Goal: Communication & Community: Answer question/provide support

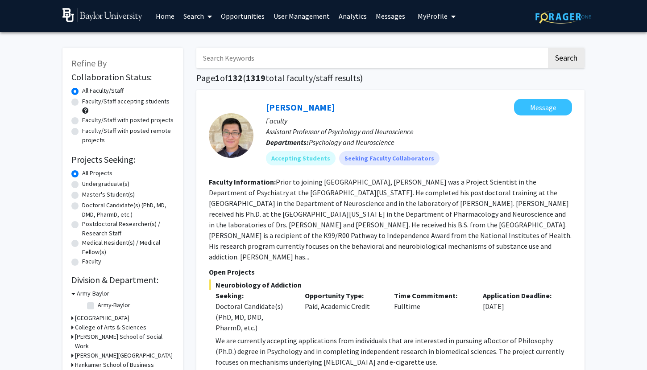
click at [113, 100] on label "Faculty/Staff accepting students" at bounding box center [125, 101] width 87 height 9
click at [88, 100] on input "Faculty/Staff accepting students" at bounding box center [85, 100] width 6 height 6
radio input "true"
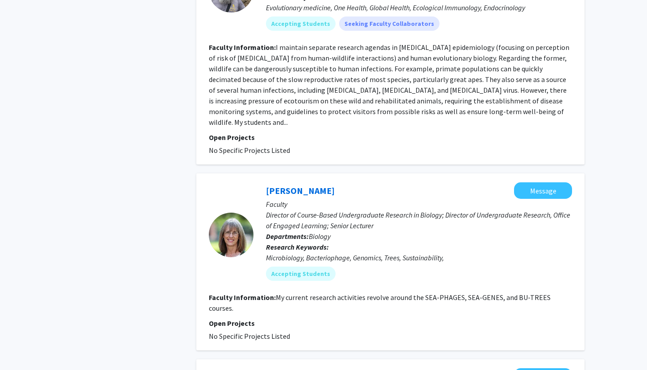
scroll to position [2335, 0]
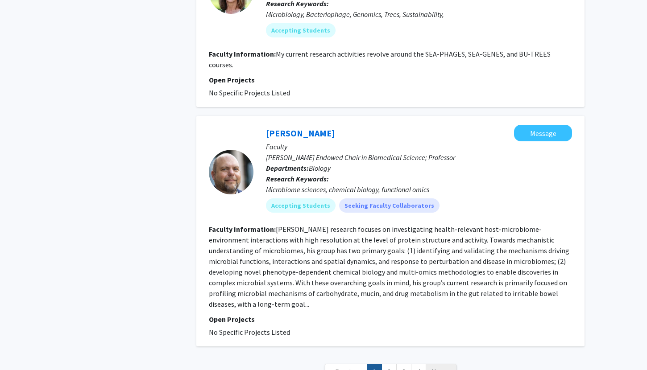
click at [429, 365] on link "Next »" at bounding box center [441, 373] width 31 height 16
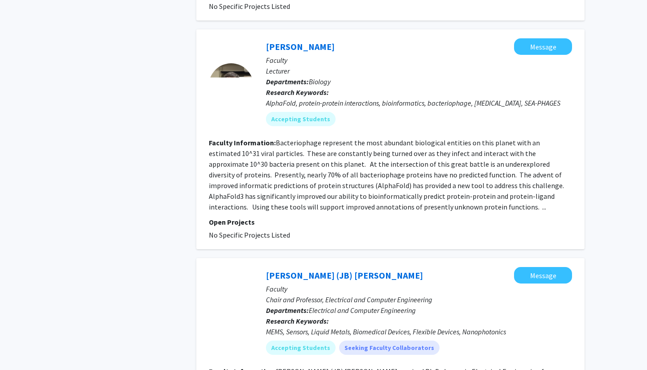
scroll to position [2174, 0]
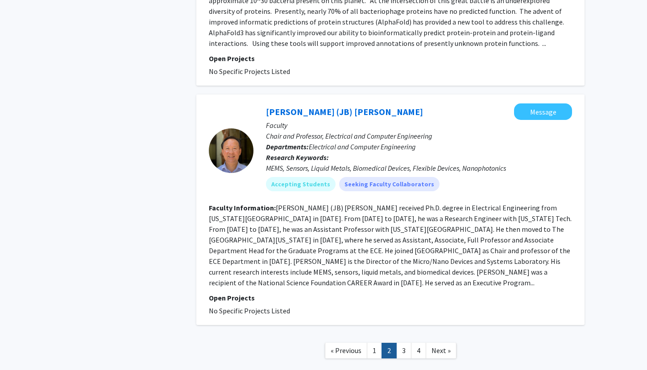
click at [353, 346] on span "« Previous" at bounding box center [346, 350] width 31 height 9
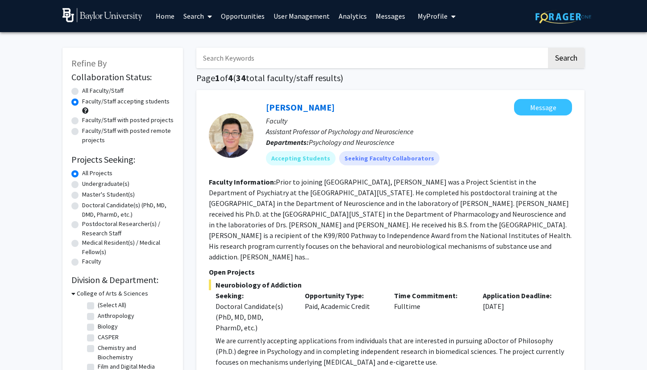
click at [287, 19] on link "User Management" at bounding box center [301, 15] width 65 height 31
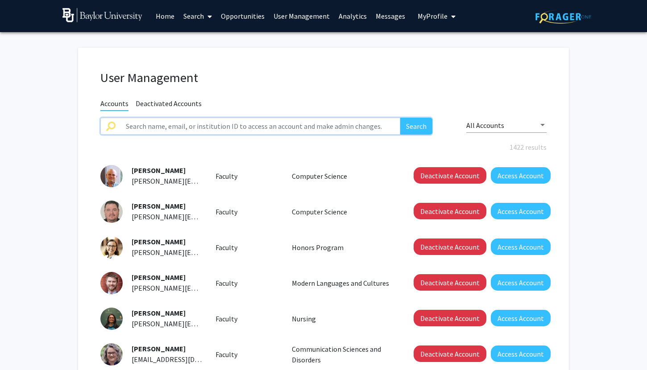
click at [224, 131] on input "text" at bounding box center [261, 126] width 280 height 17
type input "[PERSON_NAME]"
click at [400, 118] on button "Search" at bounding box center [416, 126] width 32 height 17
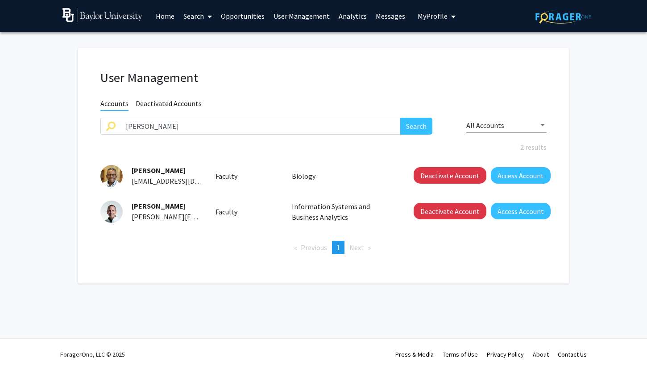
click at [108, 176] on img at bounding box center [111, 176] width 22 height 22
click at [531, 176] on button "Access Account" at bounding box center [521, 175] width 60 height 17
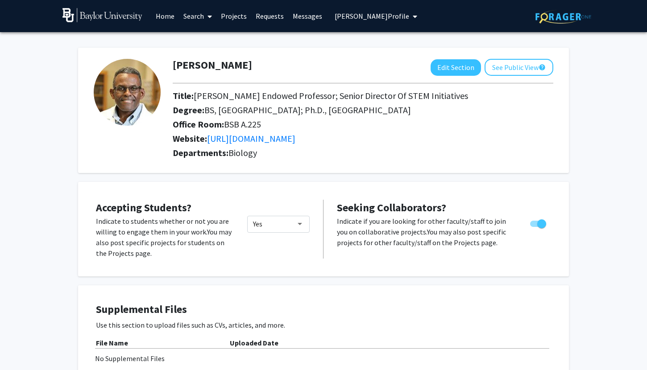
click at [300, 15] on link "Messages" at bounding box center [307, 15] width 38 height 31
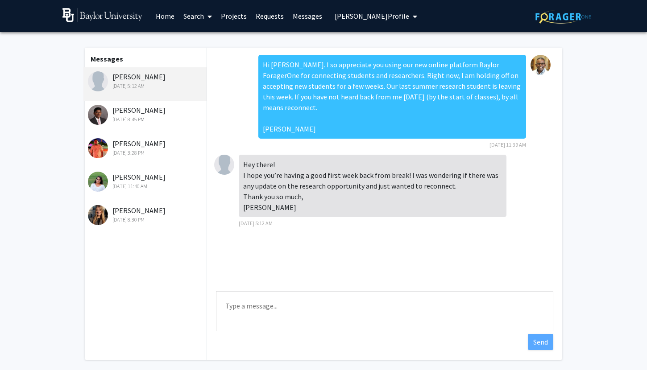
click at [262, 21] on link "Requests" at bounding box center [269, 15] width 37 height 31
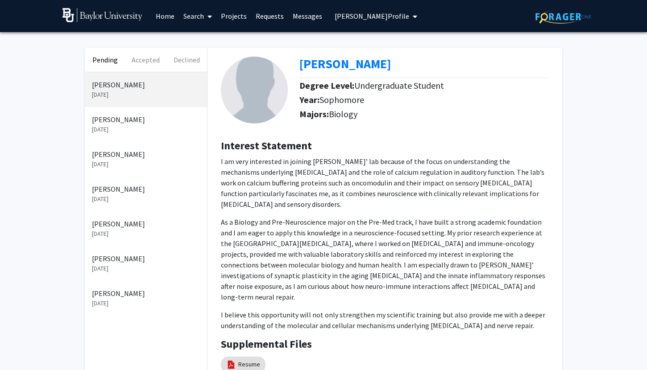
click at [121, 304] on p "[DATE]" at bounding box center [146, 303] width 108 height 9
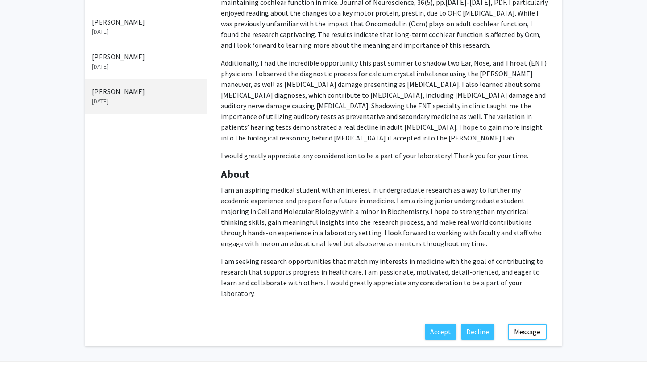
scroll to position [200, 0]
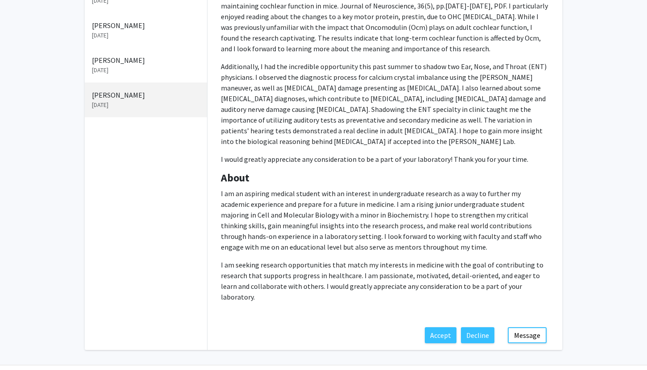
click at [101, 66] on p "[DATE]" at bounding box center [146, 70] width 108 height 9
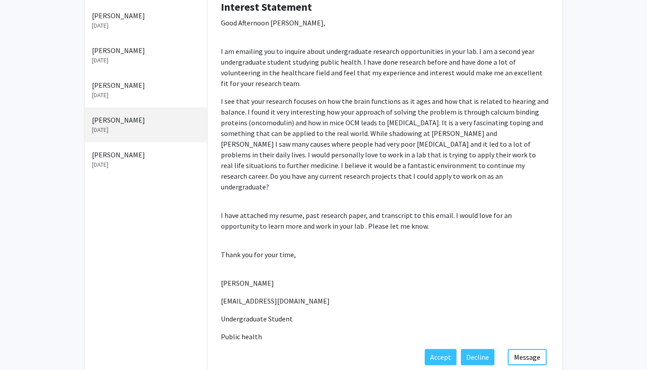
scroll to position [138, 0]
click at [104, 62] on p "[DATE]" at bounding box center [146, 61] width 108 height 9
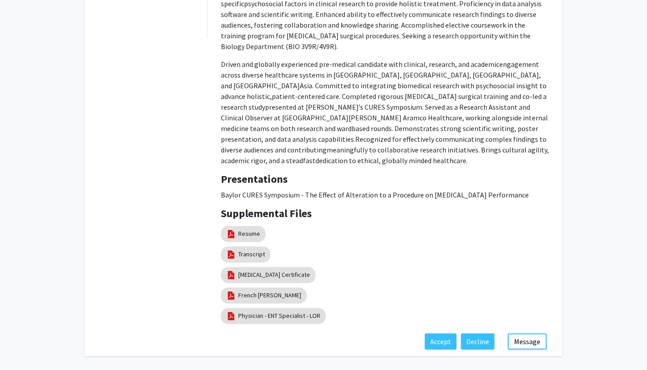
scroll to position [690, 0]
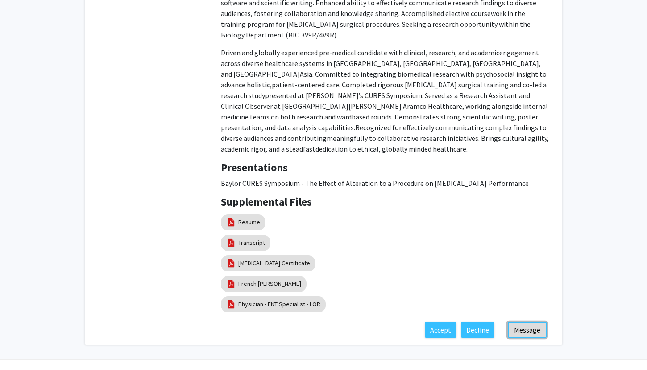
click at [526, 322] on button "Message" at bounding box center [527, 330] width 39 height 16
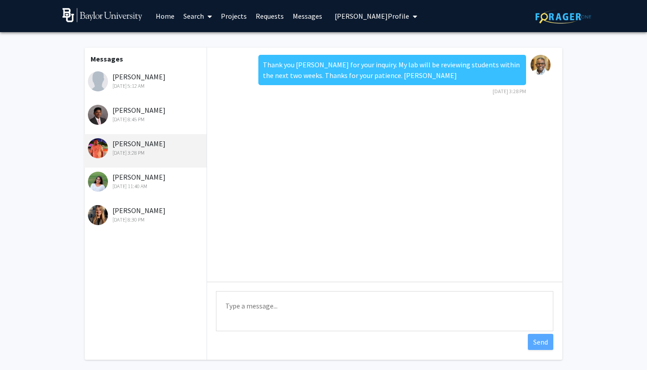
click at [135, 123] on div "[DATE] 8:45 PM" at bounding box center [146, 120] width 116 height 8
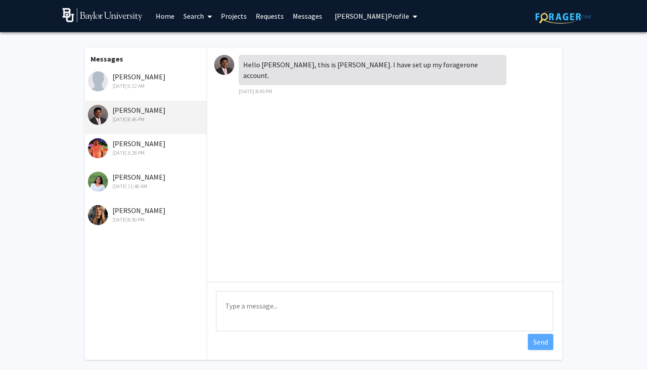
click at [314, 312] on textarea "Type a message" at bounding box center [384, 311] width 337 height 40
type textarea "Thank you [PERSON_NAME]!"
click at [143, 93] on div "Aislina [PERSON_NAME] [DATE] 5:12 AM" at bounding box center [144, 83] width 123 height 33
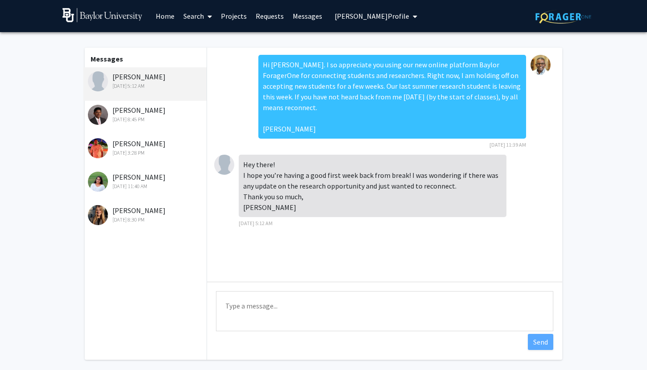
click at [286, 311] on textarea "Type a message" at bounding box center [384, 311] width 337 height 40
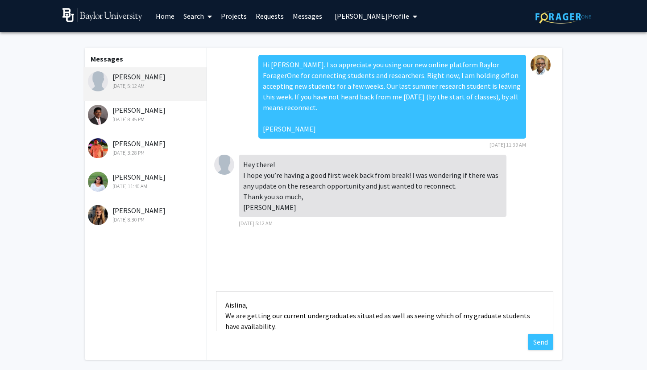
scroll to position [12, 0]
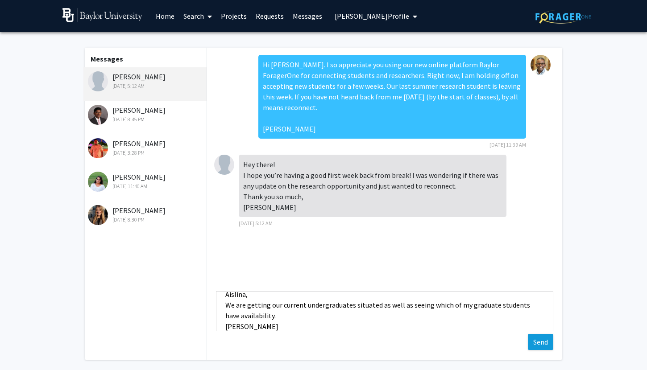
type textarea "Aislina, We are getting our current undergraduates situated as well as seeing w…"
click at [542, 347] on button "Send" at bounding box center [540, 342] width 25 height 16
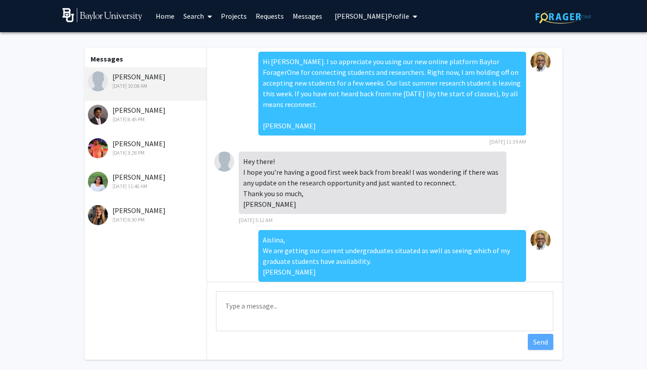
scroll to position [0, 0]
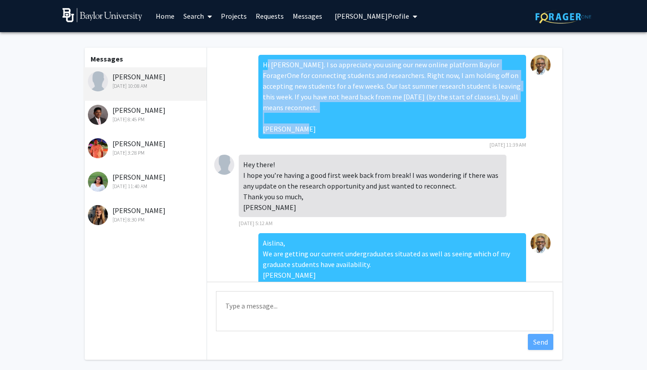
drag, startPoint x: 264, startPoint y: 66, endPoint x: 309, endPoint y: 132, distance: 79.7
click at [309, 132] on div "Hi [PERSON_NAME]. I so appreciate you using our new online platform Baylor Fora…" at bounding box center [392, 97] width 268 height 84
copy div "Hi [PERSON_NAME]. I so appreciate you using our new online platform Baylor Fora…"
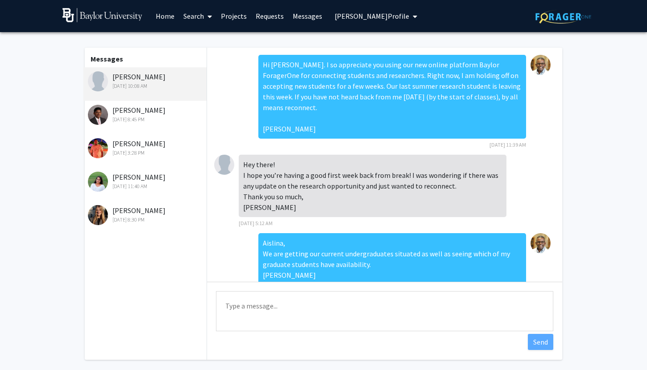
click at [150, 277] on div "Messages [PERSON_NAME] [DATE] 10:08 AM Anishvaran Manohar [DATE] 8:45 PM [PERSO…" at bounding box center [144, 204] width 123 height 312
click at [275, 20] on link "Requests" at bounding box center [269, 15] width 37 height 31
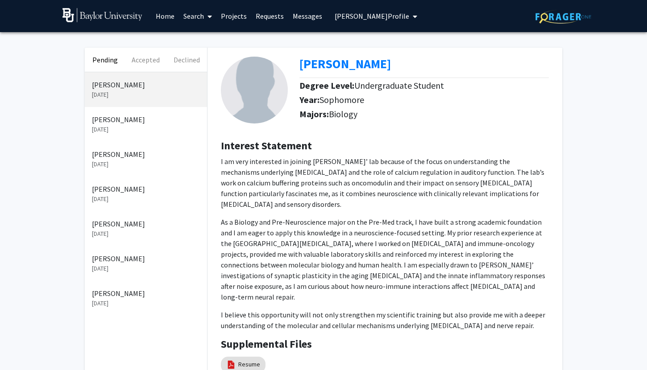
click at [124, 130] on p "[DATE]" at bounding box center [146, 129] width 108 height 9
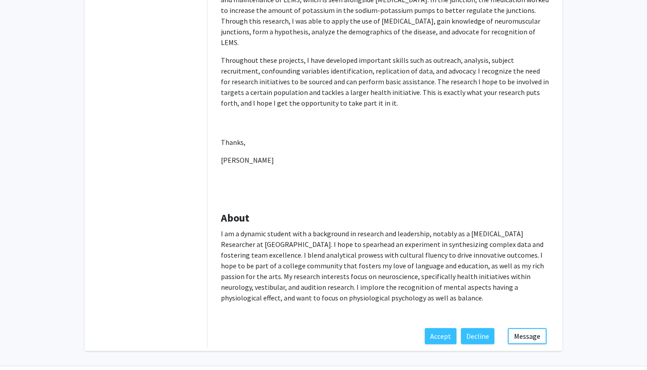
scroll to position [386, 0]
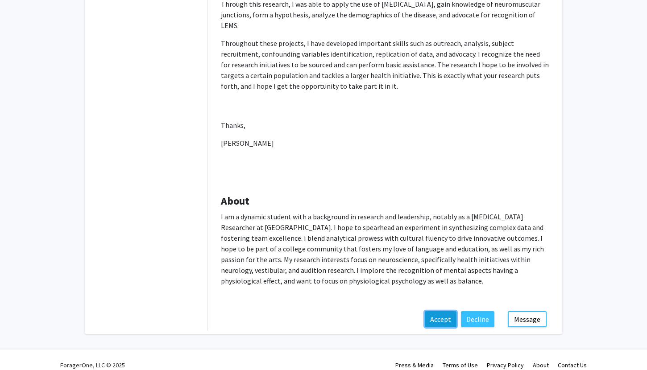
click at [435, 312] on button "Accept" at bounding box center [441, 320] width 32 height 16
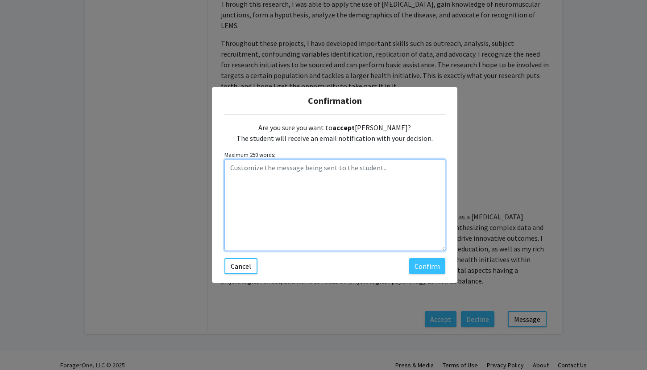
click at [353, 171] on textarea "Customize the message being sent to the student..." at bounding box center [335, 205] width 221 height 92
type textarea "Thanks for setting up your ForagerOne profile!"
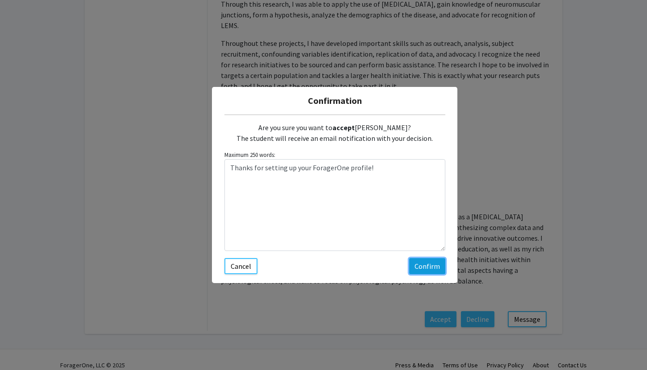
click at [415, 264] on button "Confirm" at bounding box center [427, 266] width 36 height 16
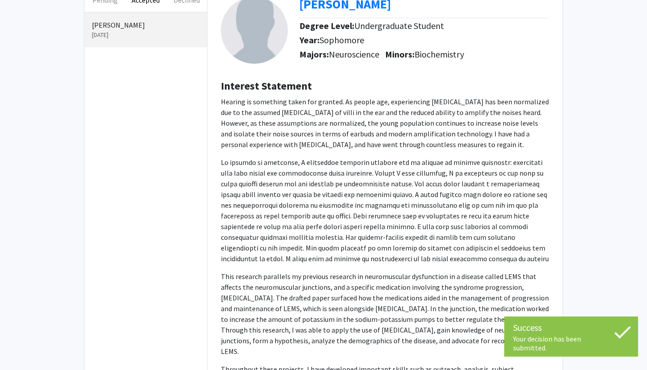
scroll to position [0, 0]
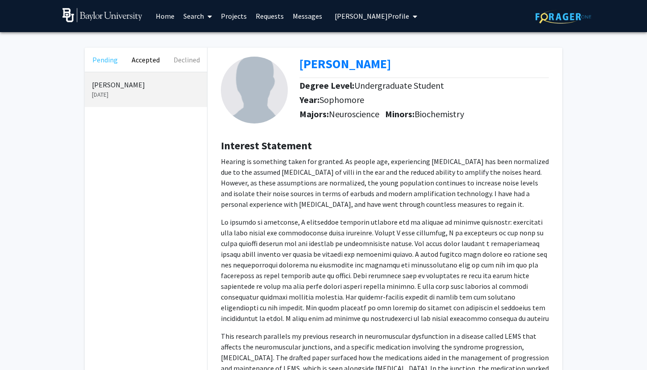
click at [109, 63] on button "Pending" at bounding box center [105, 60] width 41 height 24
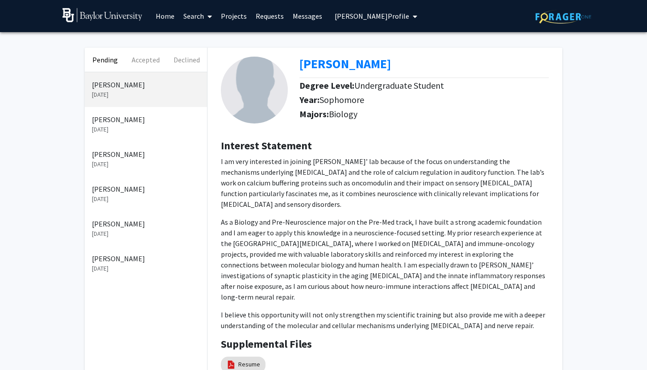
click at [118, 129] on p "[DATE]" at bounding box center [146, 129] width 108 height 9
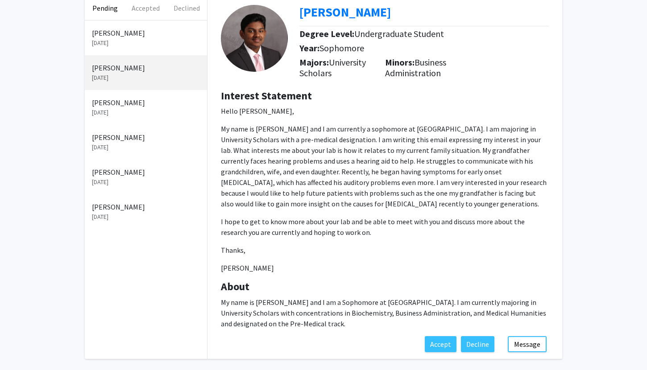
scroll to position [87, 0]
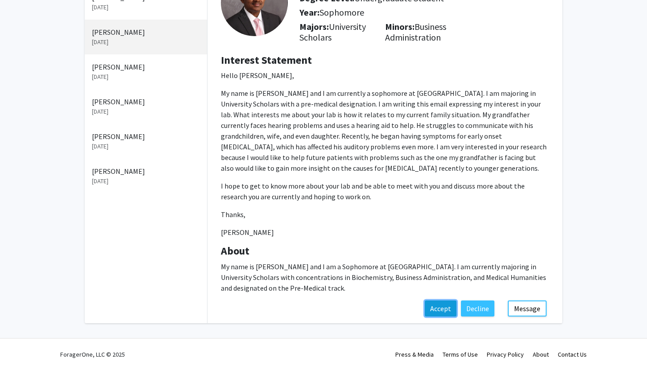
click at [440, 311] on button "Accept" at bounding box center [441, 309] width 32 height 16
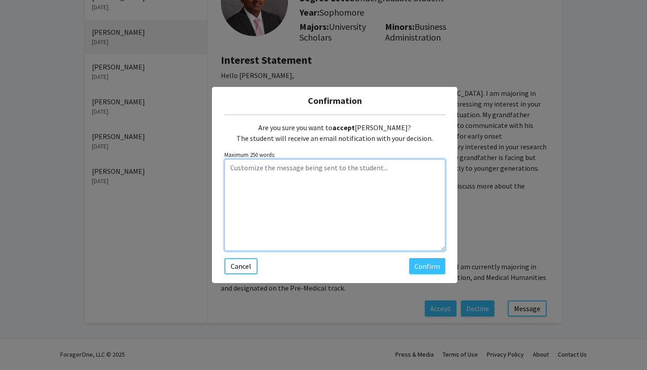
click at [394, 245] on textarea "Customize the message being sent to the student..." at bounding box center [335, 205] width 221 height 92
type textarea "Thanks for setting up your ForagerOne profile!"
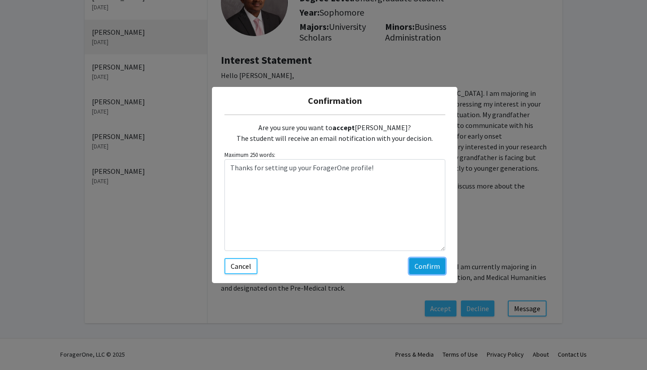
click at [420, 266] on button "Confirm" at bounding box center [427, 266] width 36 height 16
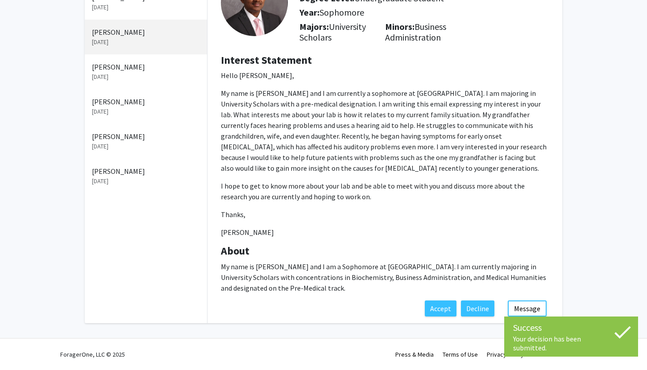
scroll to position [37, 0]
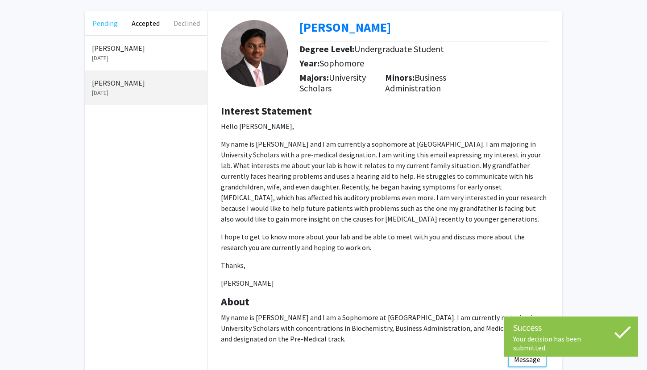
click at [102, 26] on button "Pending" at bounding box center [105, 23] width 41 height 24
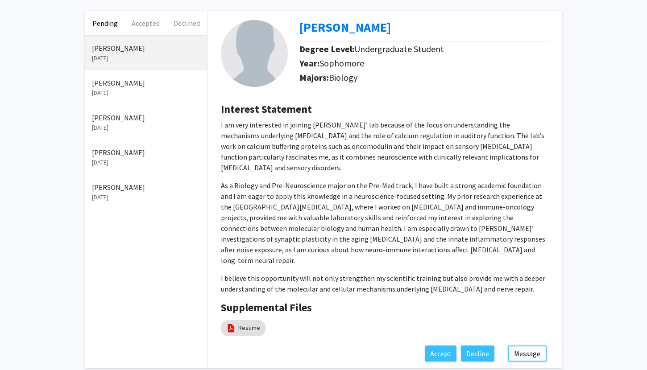
click at [108, 96] on p "[DATE]" at bounding box center [146, 92] width 108 height 9
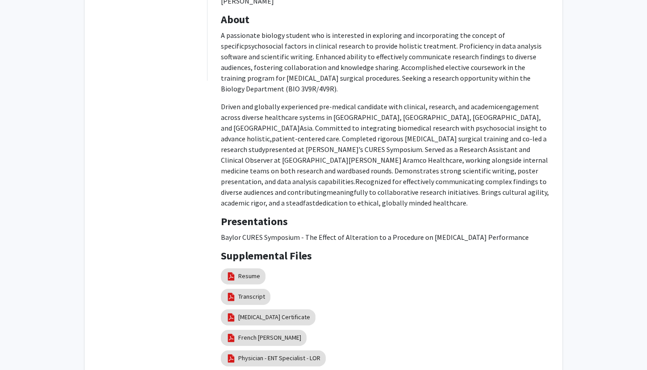
scroll to position [639, 0]
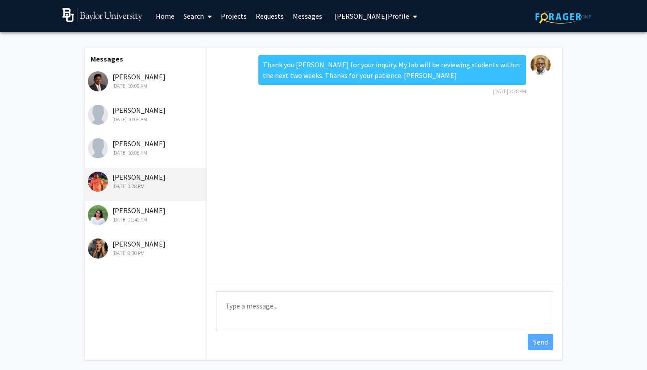
click at [270, 15] on link "Requests" at bounding box center [269, 15] width 37 height 31
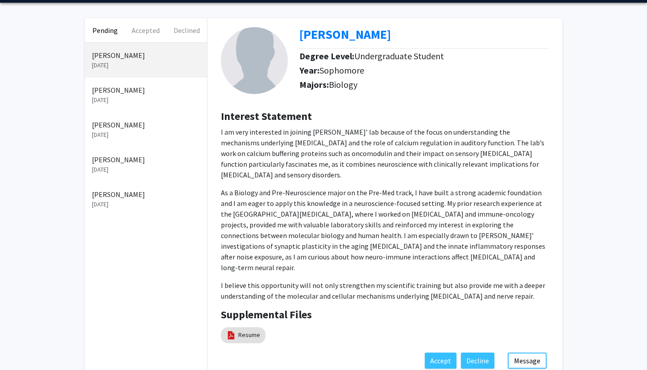
scroll to position [41, 0]
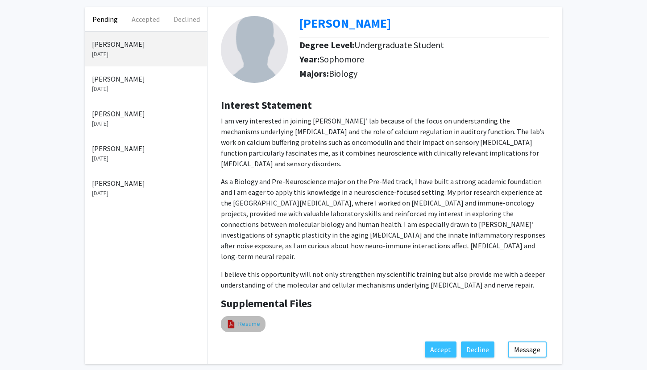
click at [252, 320] on link "Resume" at bounding box center [249, 324] width 22 height 9
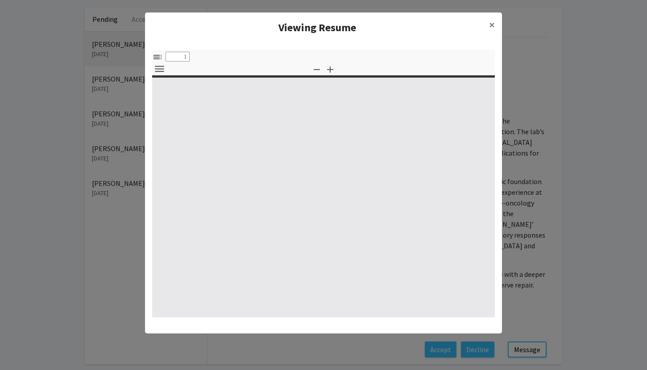
select select "custom"
type input "0"
select select "custom"
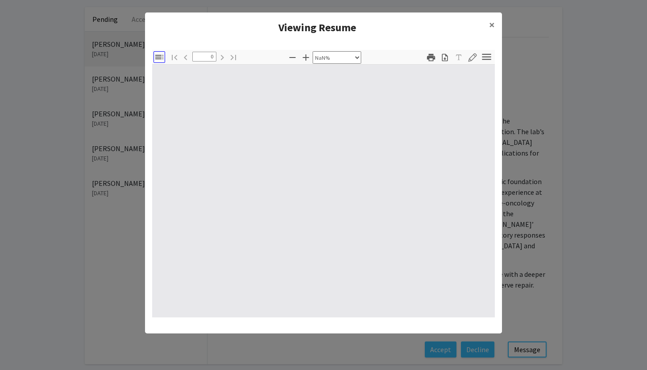
click at [158, 59] on icon "button" at bounding box center [159, 57] width 8 height 4
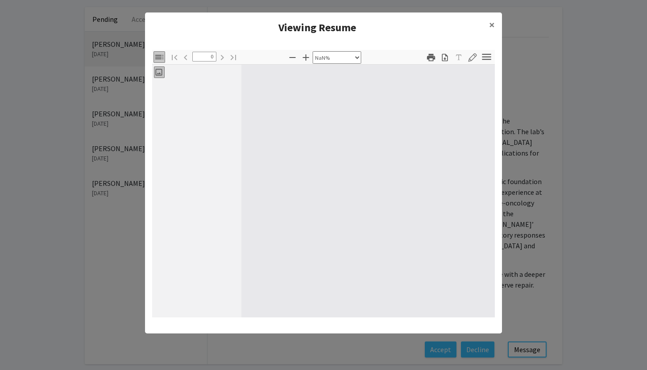
click at [291, 139] on div at bounding box center [368, 191] width 254 height 253
click at [493, 24] on span "×" at bounding box center [492, 25] width 6 height 14
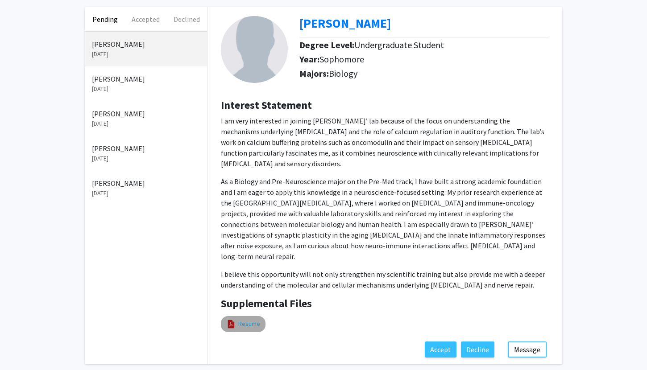
click at [241, 320] on link "Resume" at bounding box center [249, 324] width 22 height 9
select select "custom"
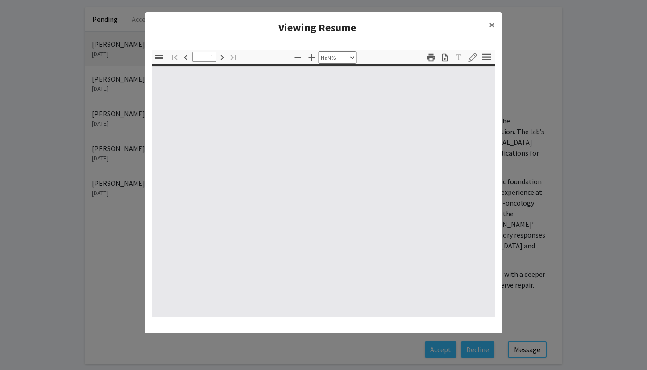
type input "0"
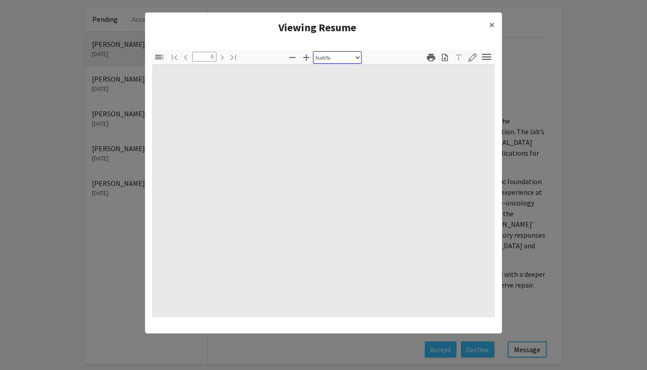
click at [357, 58] on select "Automatic Zoom Actual Size Page Fit Page Width 50% 100% 125% 150% 200% 300% 400…" at bounding box center [337, 57] width 49 height 12
select select "page-actual"
click at [314, 51] on select "Automatic Zoom Actual Size Page Fit Page Width 50% 100% 125% 150% 200% 300% 400…" at bounding box center [337, 57] width 49 height 12
click at [486, 58] on icon "button" at bounding box center [487, 57] width 12 height 12
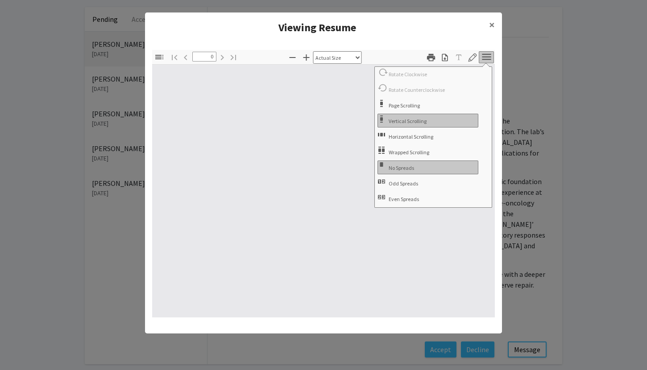
click at [274, 173] on div at bounding box center [323, 191] width 343 height 253
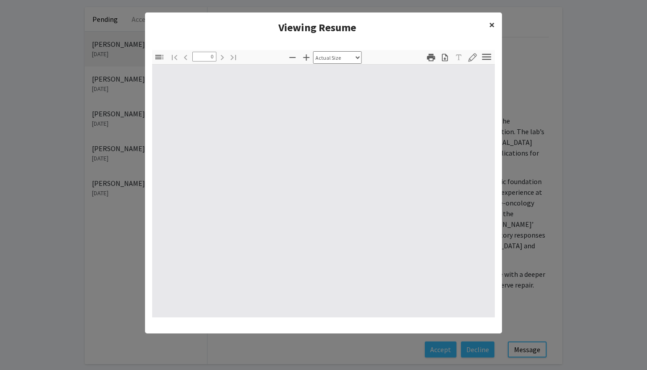
click at [491, 25] on span "×" at bounding box center [492, 25] width 6 height 14
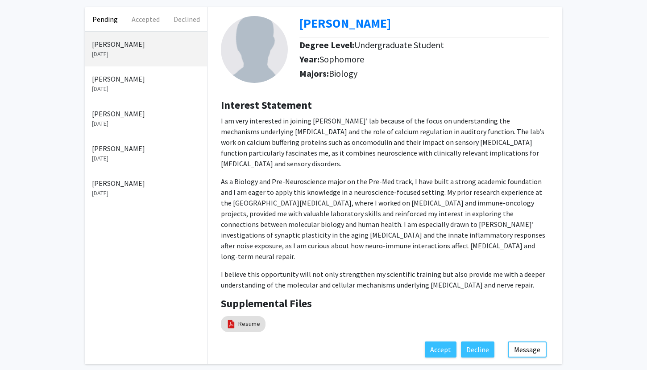
click at [120, 87] on p "[DATE]" at bounding box center [146, 88] width 108 height 9
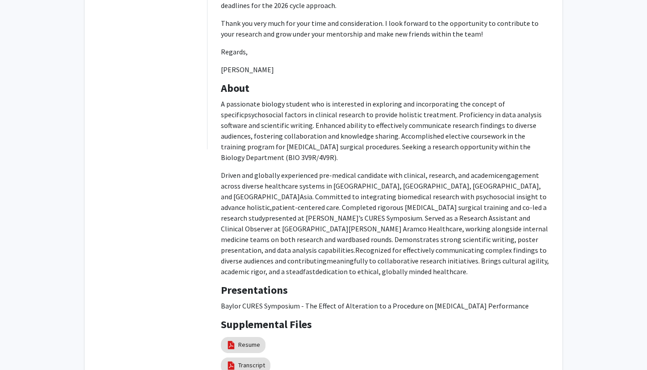
scroll to position [690, 0]
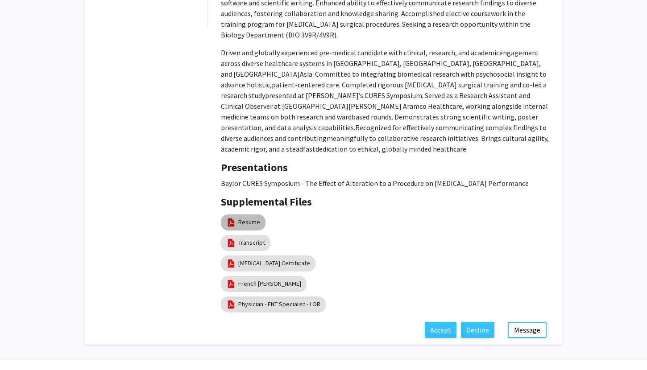
click at [237, 215] on mat-chip "Resume" at bounding box center [243, 223] width 45 height 16
click at [243, 218] on link "Resume" at bounding box center [249, 222] width 22 height 9
select select "custom"
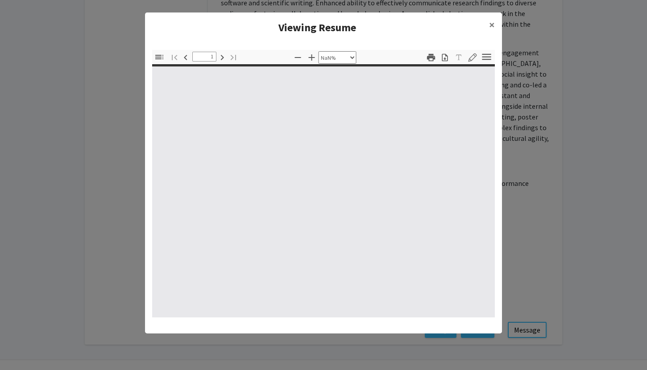
type input "0"
select select "custom"
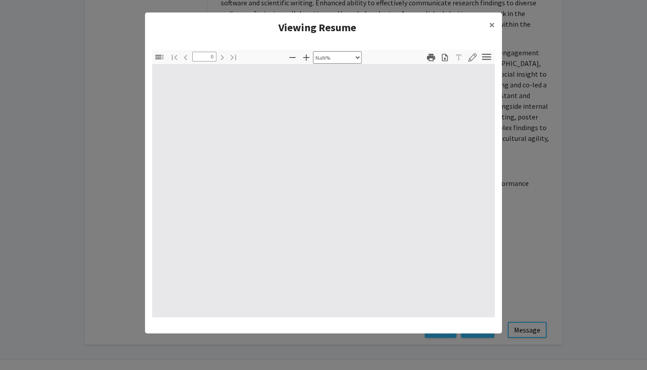
type input "1"
select select "auto"
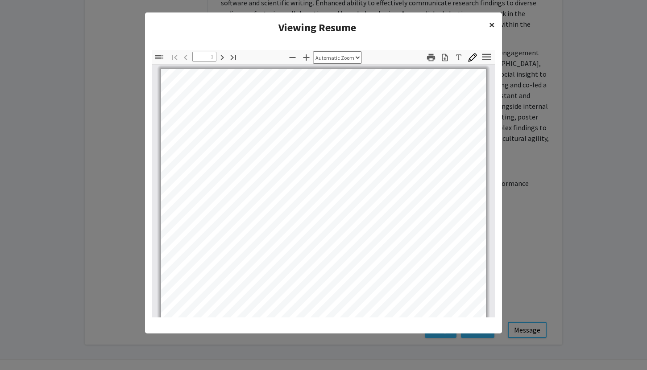
click at [489, 22] on span "×" at bounding box center [492, 25] width 6 height 14
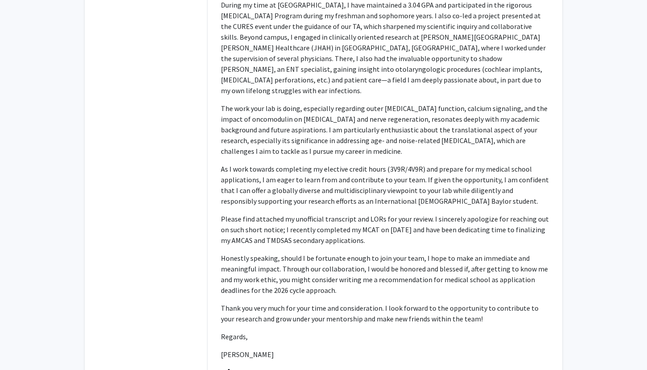
scroll to position [0, 0]
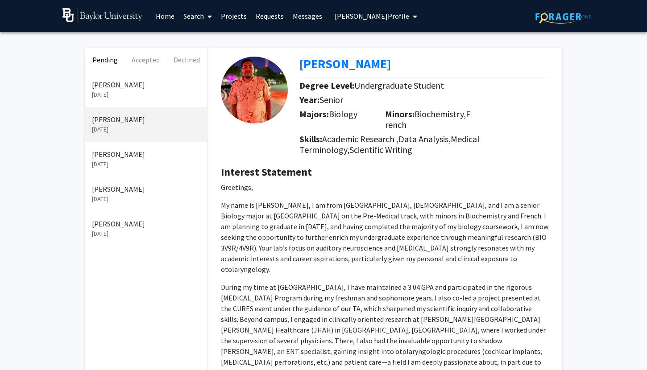
click at [109, 93] on p "[DATE]" at bounding box center [146, 94] width 108 height 9
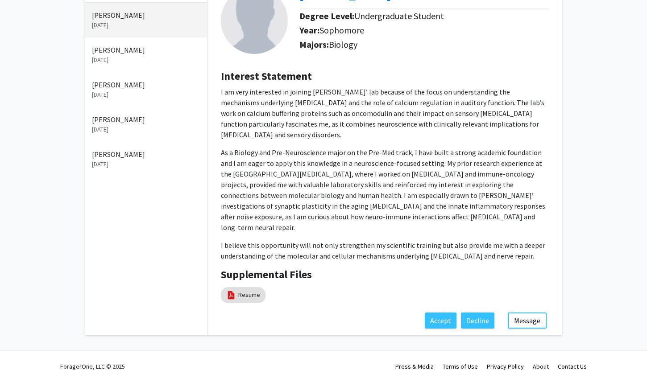
scroll to position [71, 0]
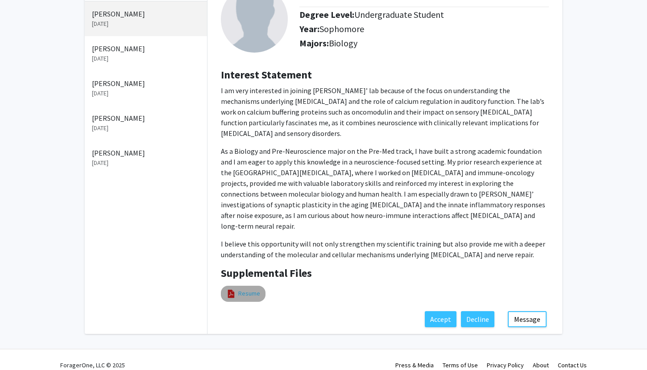
click at [244, 289] on link "Resume" at bounding box center [249, 293] width 22 height 9
select select "custom"
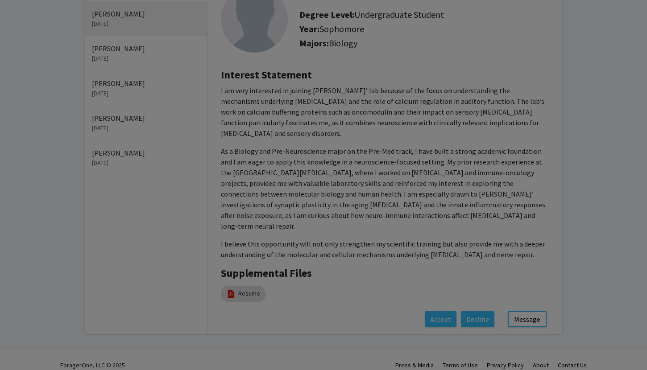
type input "0"
select select "custom"
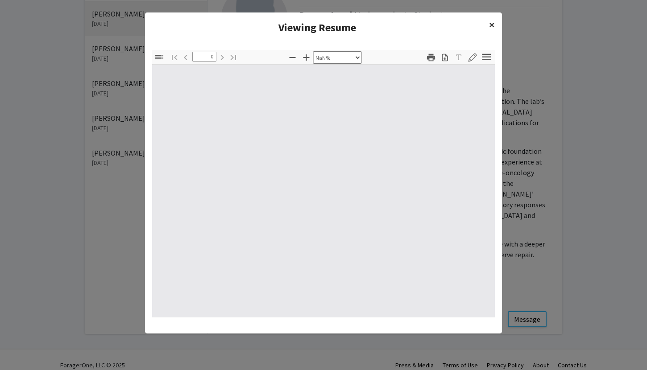
drag, startPoint x: 492, startPoint y: 26, endPoint x: 498, endPoint y: 41, distance: 15.4
click at [492, 26] on span "×" at bounding box center [492, 25] width 6 height 14
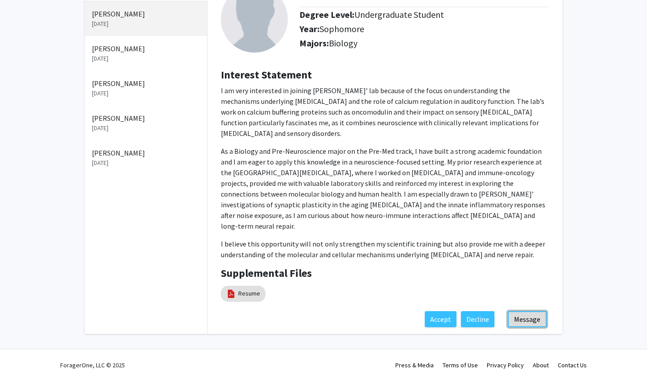
click at [537, 312] on button "Message" at bounding box center [527, 320] width 39 height 16
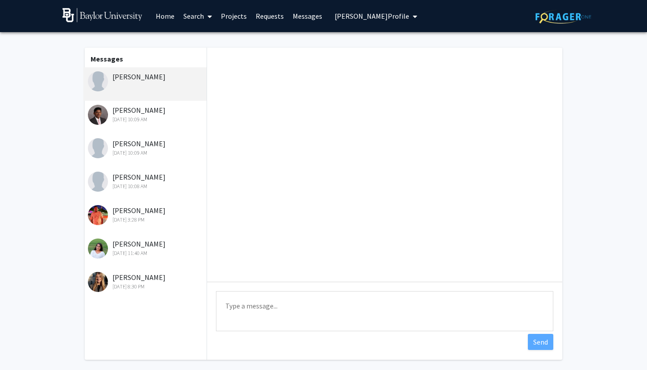
click at [325, 310] on textarea "Type a message" at bounding box center [384, 311] width 337 height 40
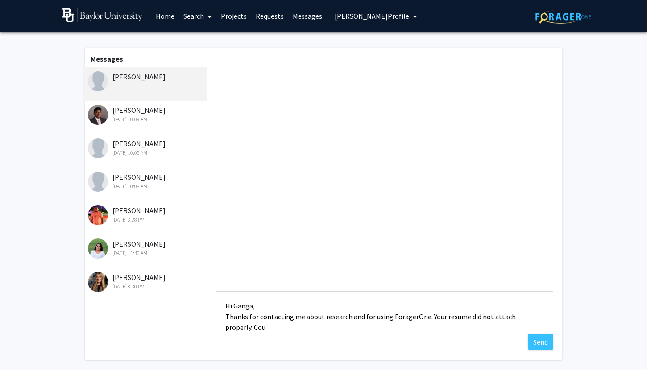
scroll to position [1, 0]
type textarea "Hi Ganga, Thanks for contacting me about research and for using ForagerOne. You…"
click at [532, 340] on button "Send" at bounding box center [540, 342] width 25 height 16
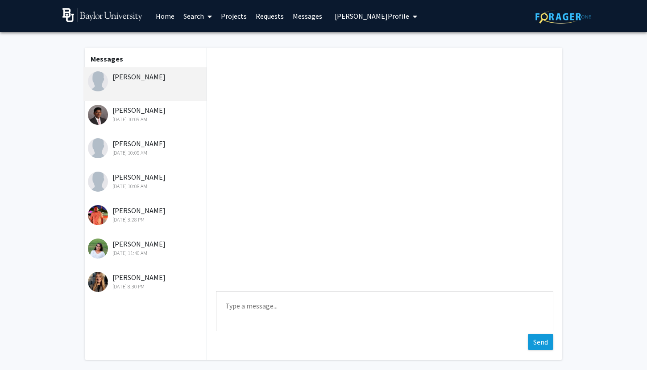
scroll to position [0, 0]
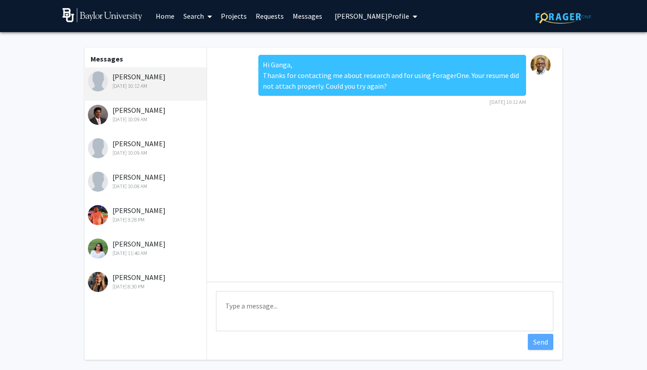
click at [163, 125] on div "[PERSON_NAME] [DATE] 10:09 AM" at bounding box center [144, 117] width 123 height 33
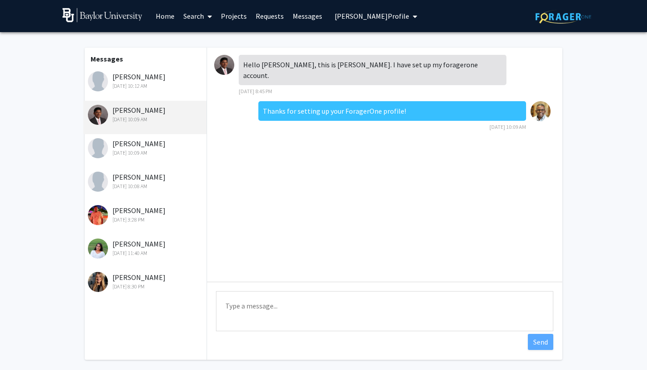
click at [149, 152] on div "[DATE] 10:09 AM" at bounding box center [146, 153] width 116 height 8
